Goal: Task Accomplishment & Management: Manage account settings

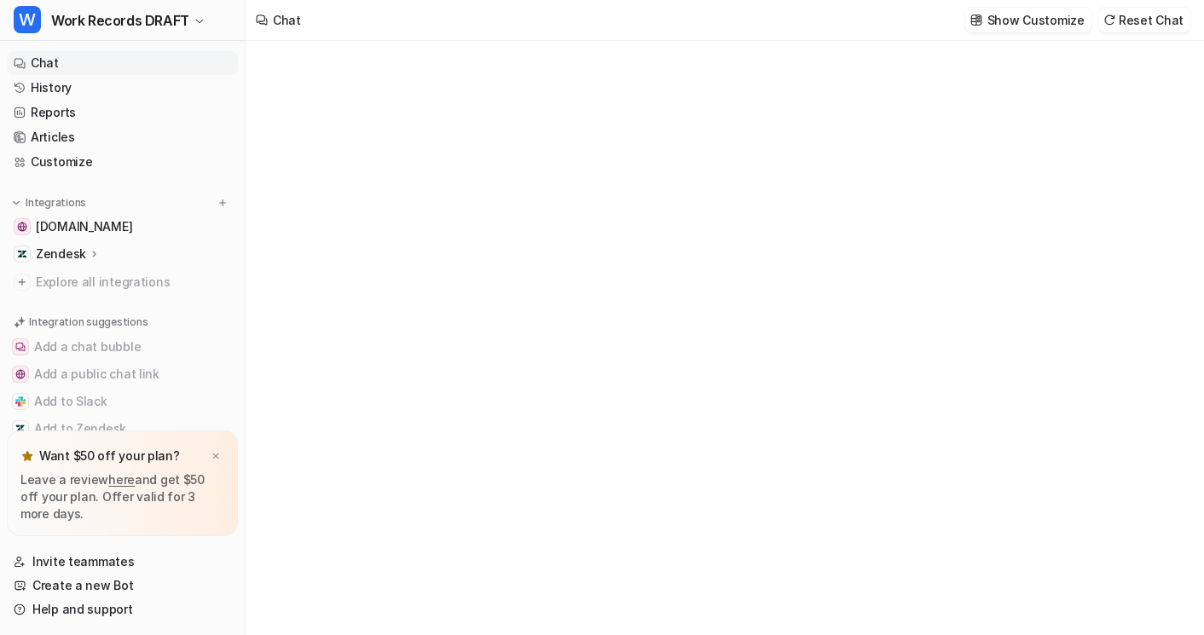
type textarea "**********"
click at [218, 453] on img at bounding box center [216, 456] width 10 height 11
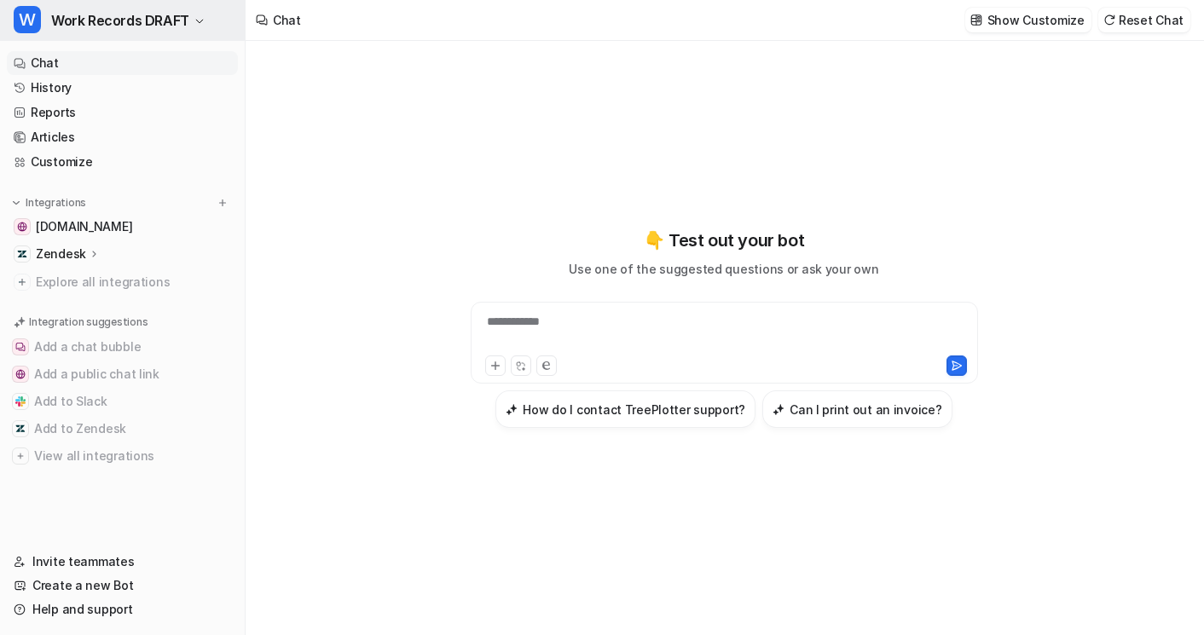
click at [147, 21] on span "Work Records DRAFT" at bounding box center [120, 21] width 138 height 24
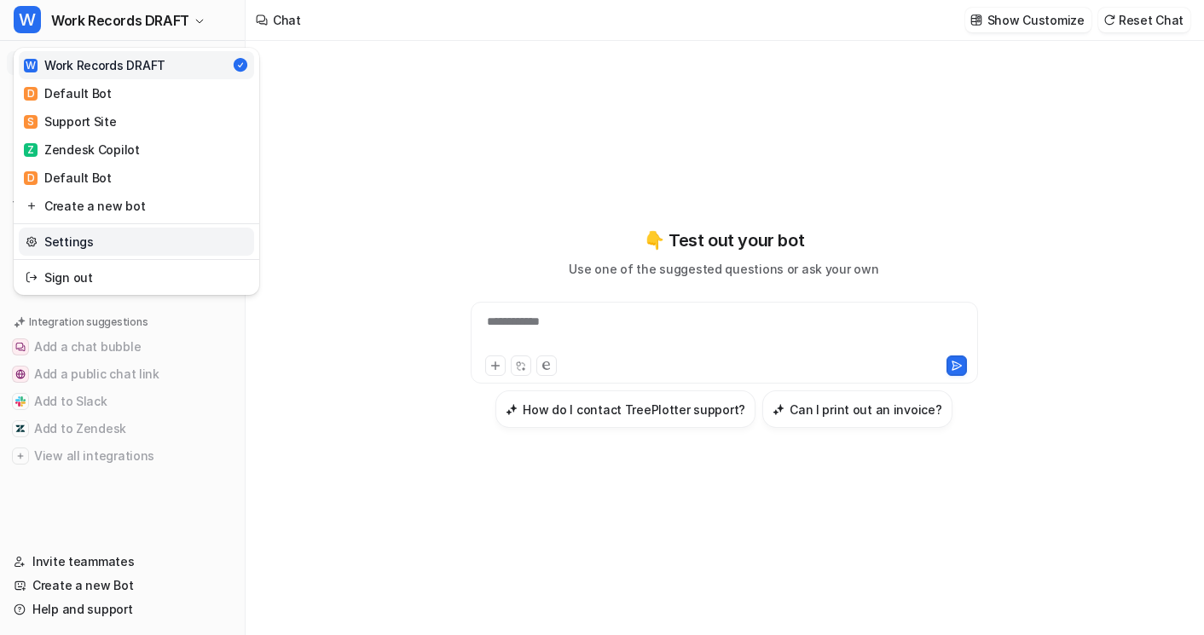
click at [140, 237] on link "Settings" at bounding box center [136, 242] width 235 height 28
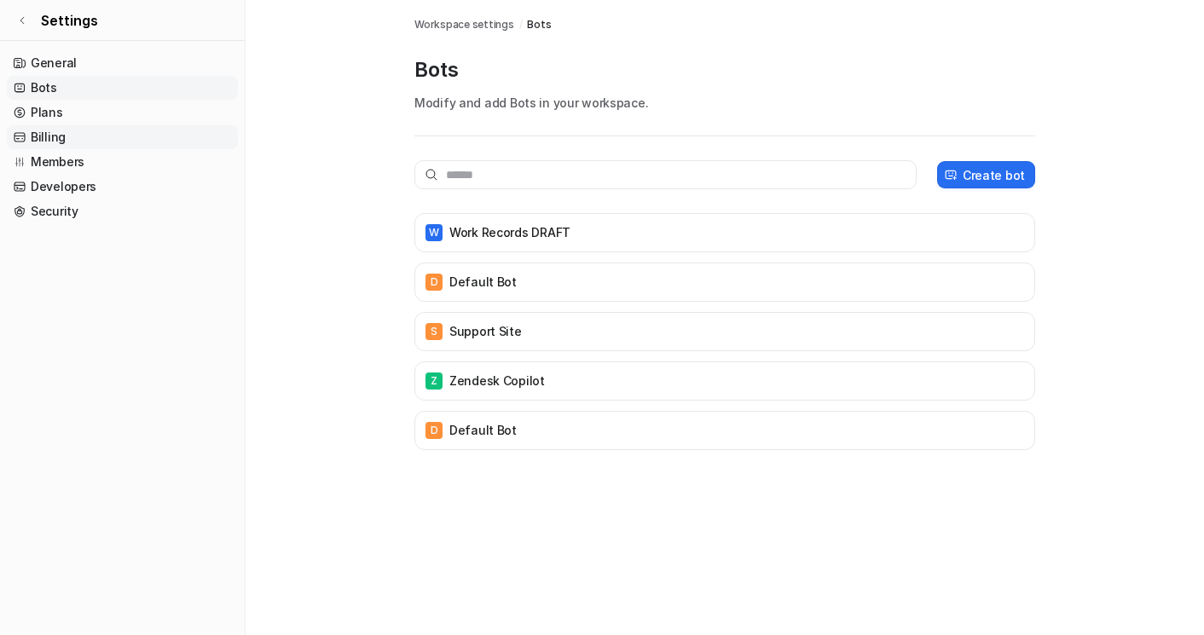
click at [70, 131] on link "Billing" at bounding box center [122, 137] width 231 height 24
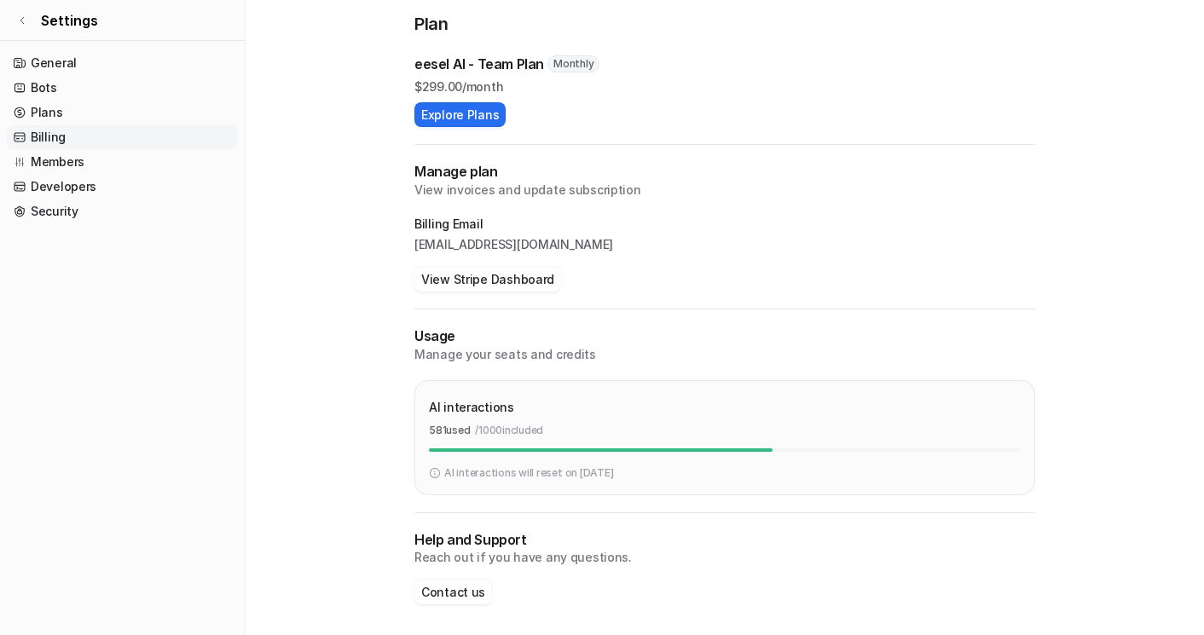
scroll to position [153, 0]
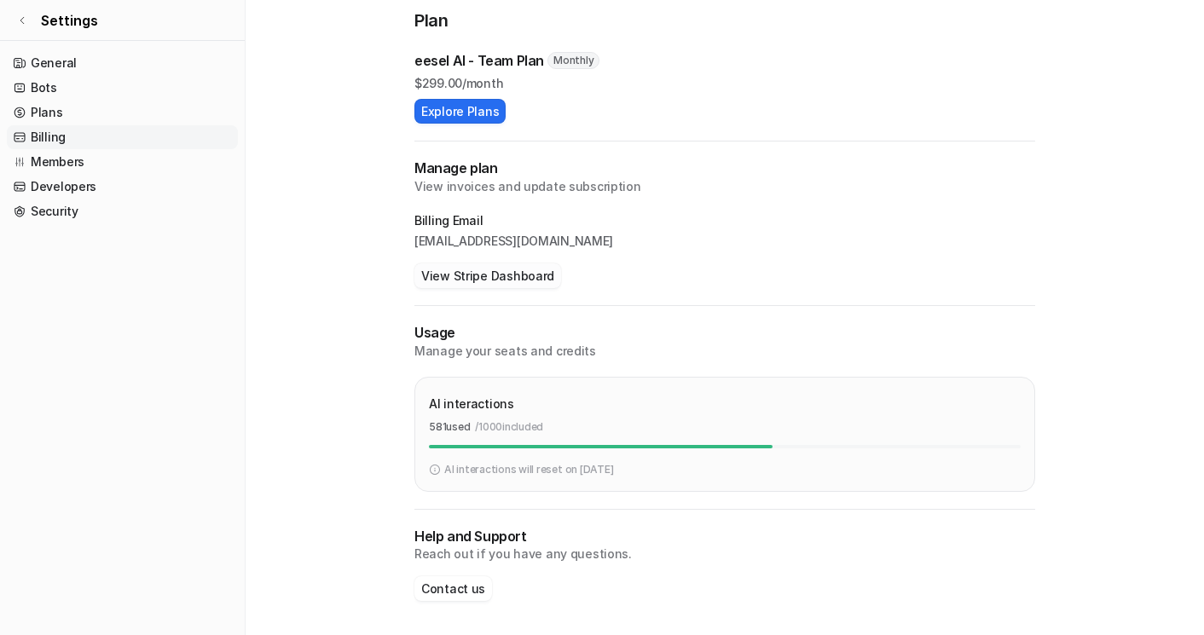
click at [477, 275] on button "View Stripe Dashboard" at bounding box center [487, 275] width 147 height 25
click at [545, 278] on button "View Stripe Dashboard" at bounding box center [487, 275] width 147 height 25
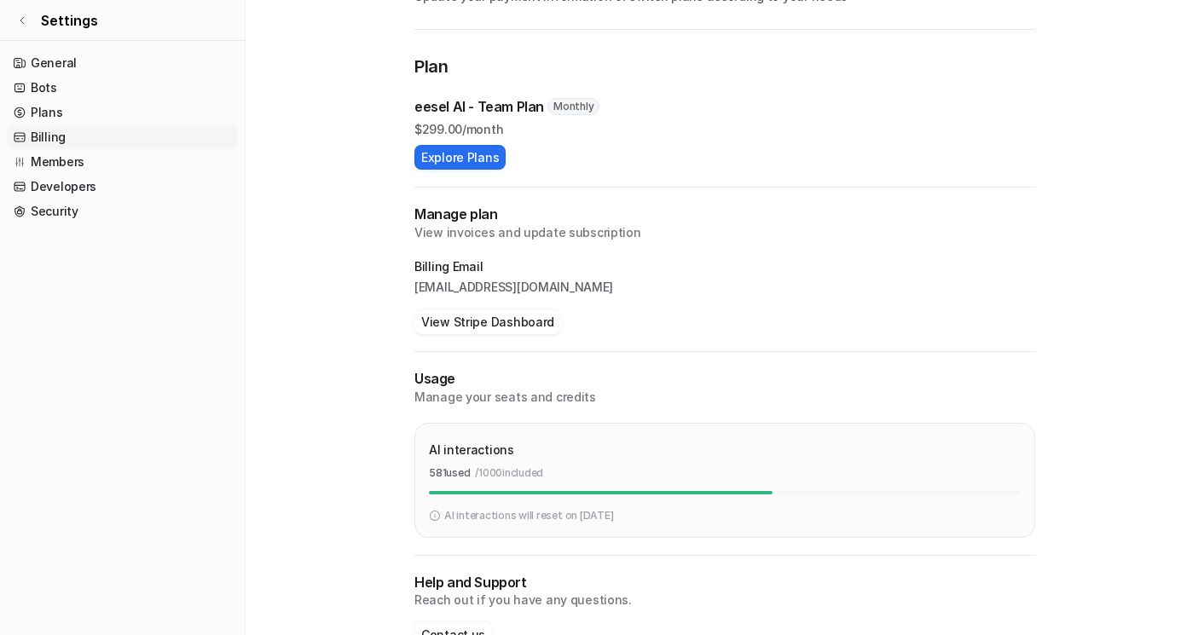
scroll to position [110, 0]
